Goal: Task Accomplishment & Management: Manage account settings

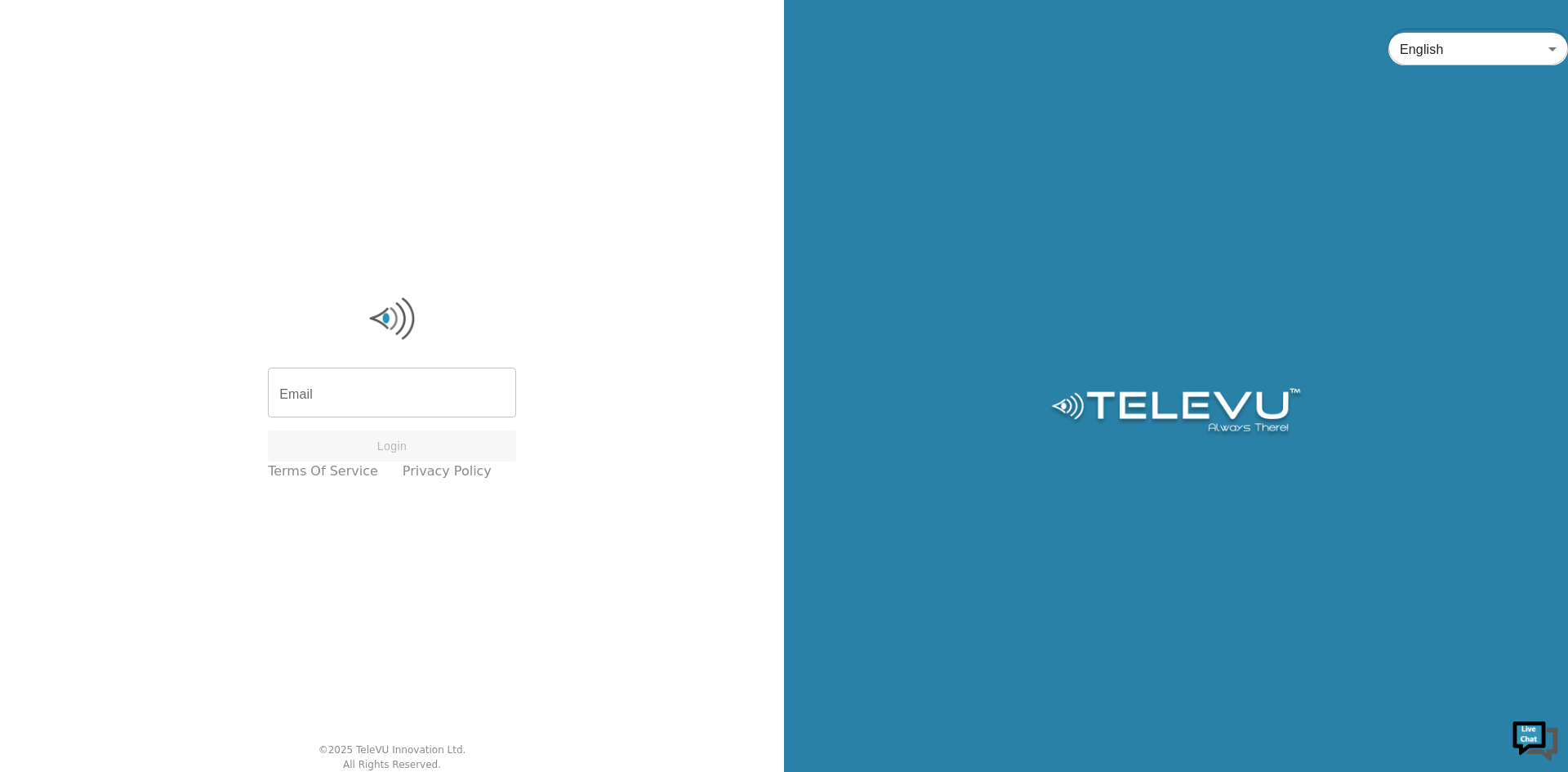
click at [369, 389] on input "Email" at bounding box center [391, 394] width 248 height 46
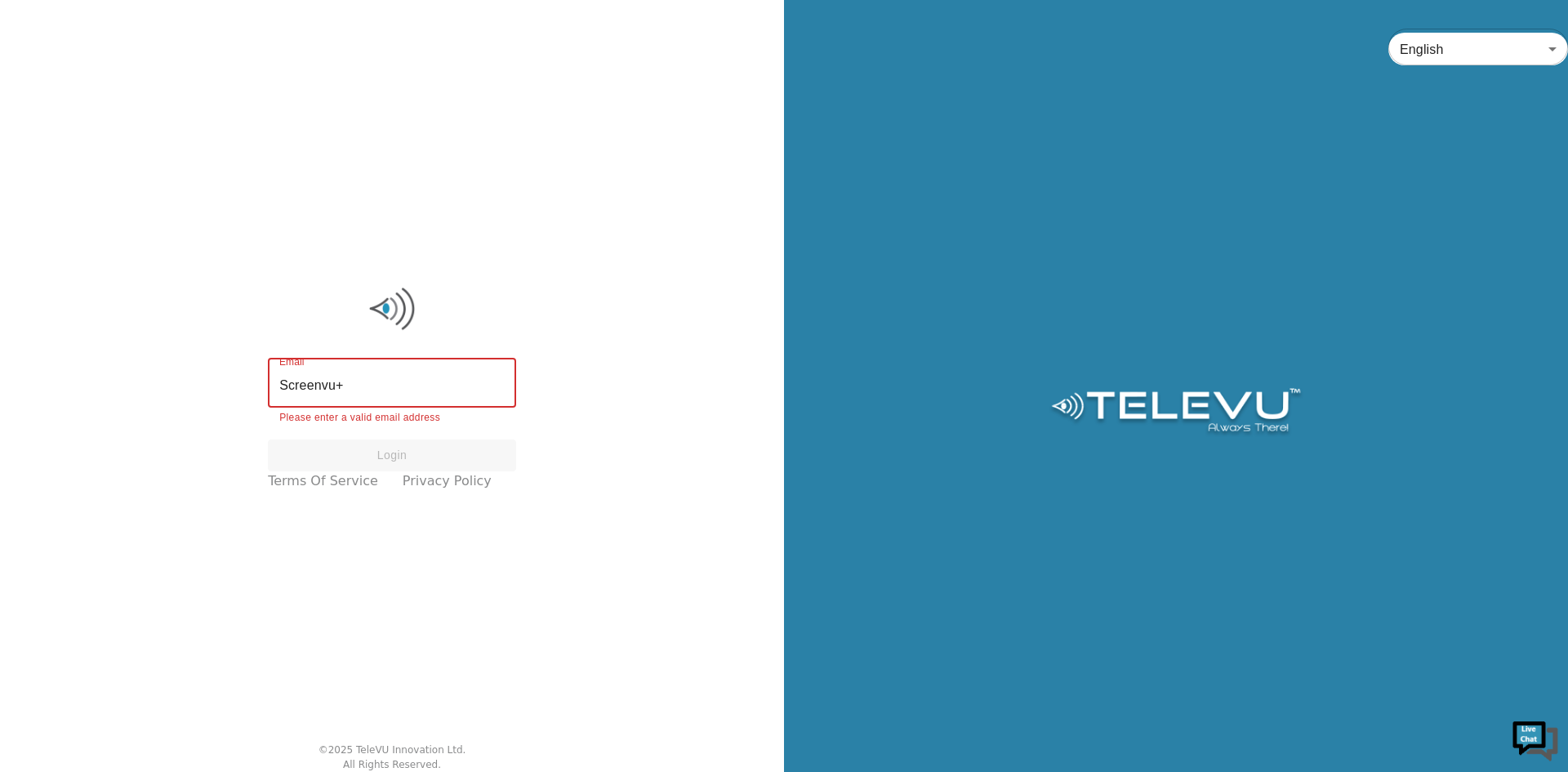
type input "screenvu+demo1@televu.ca"
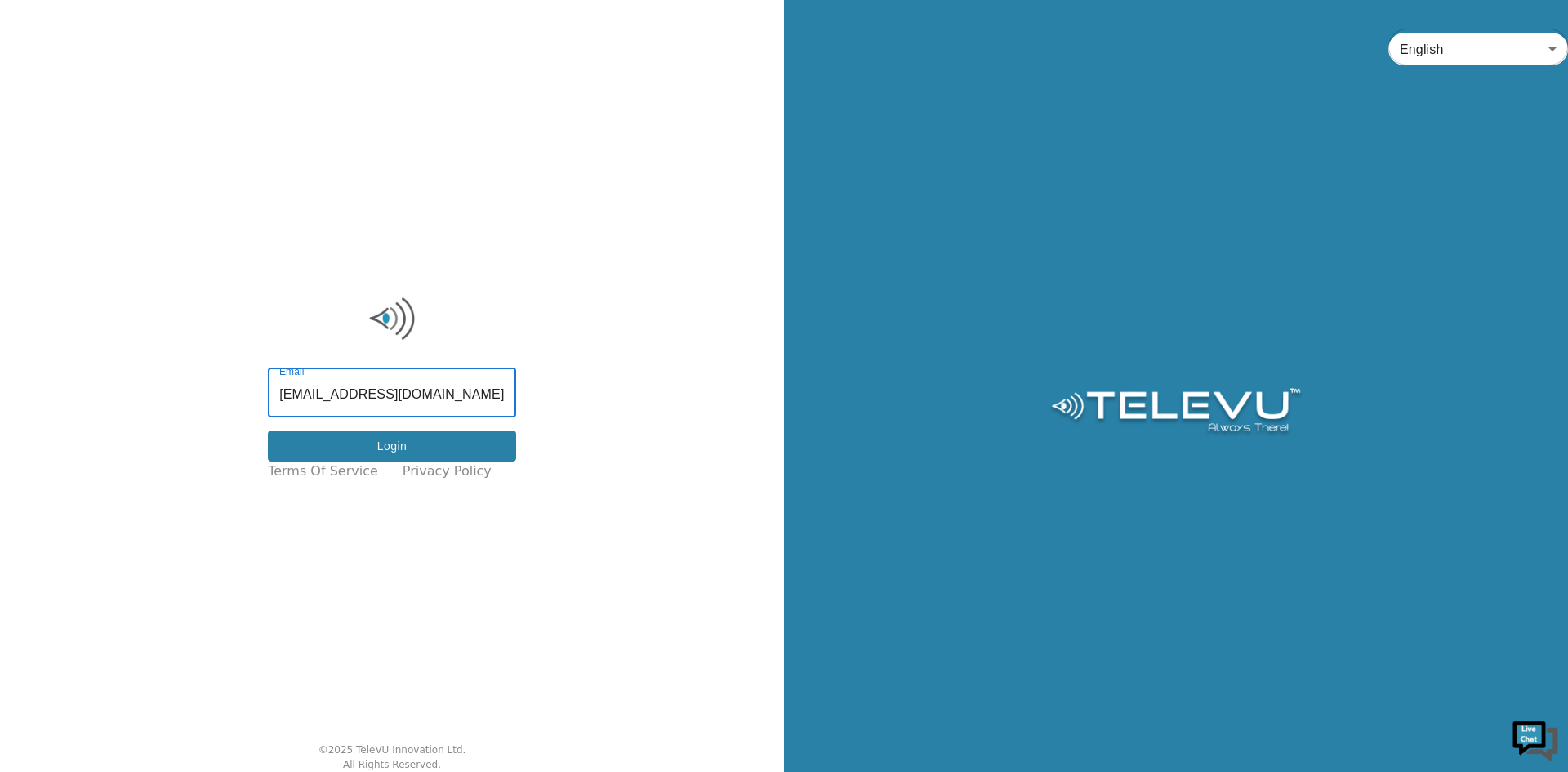
click at [323, 447] on button "Login" at bounding box center [391, 447] width 248 height 32
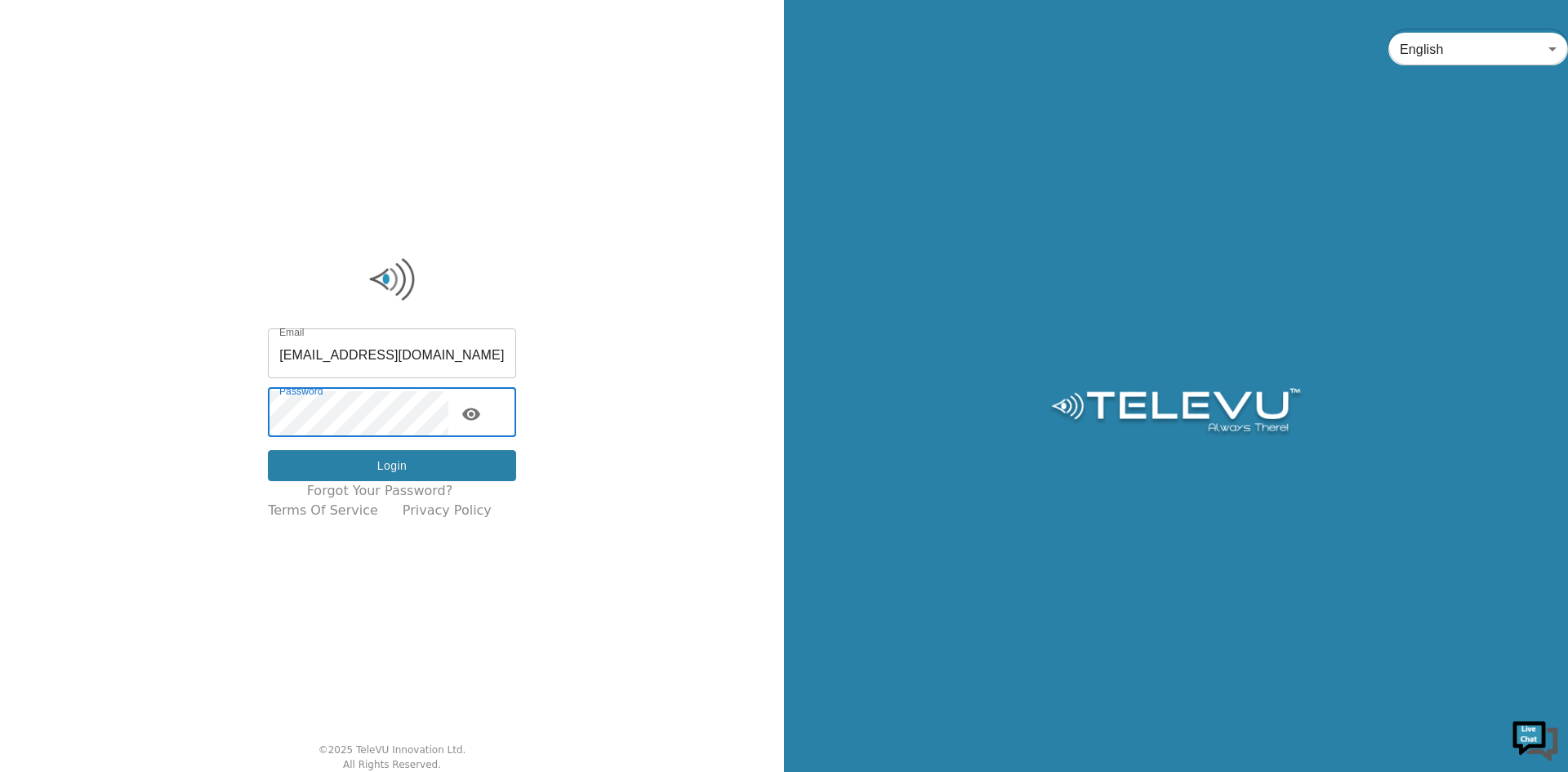
click at [432, 452] on button "Login" at bounding box center [391, 466] width 248 height 32
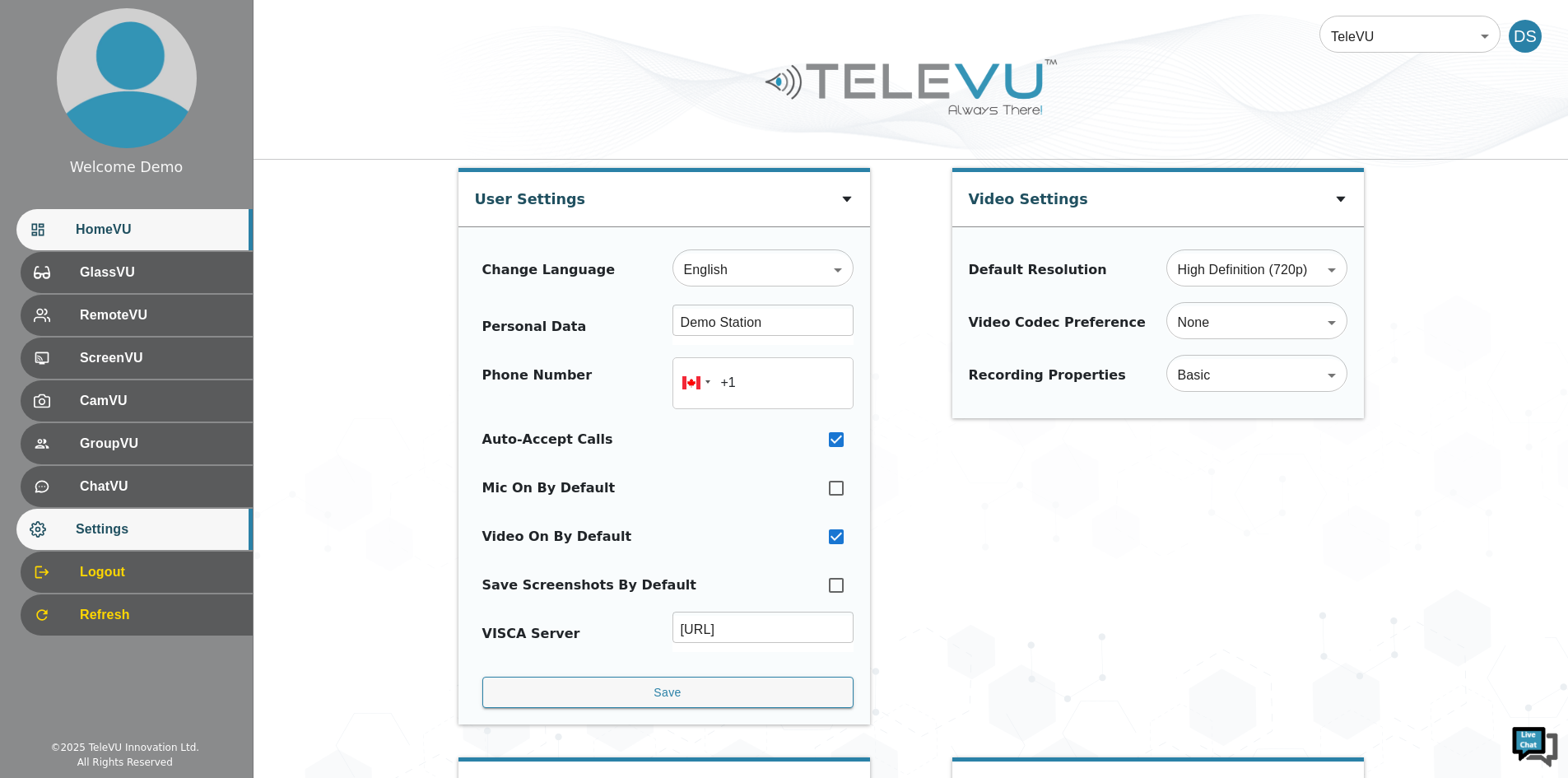
click at [144, 233] on span "HomeVU" at bounding box center [157, 230] width 164 height 19
